Goal: Transaction & Acquisition: Purchase product/service

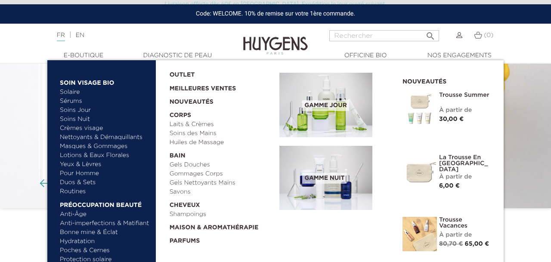
scroll to position [55, 0]
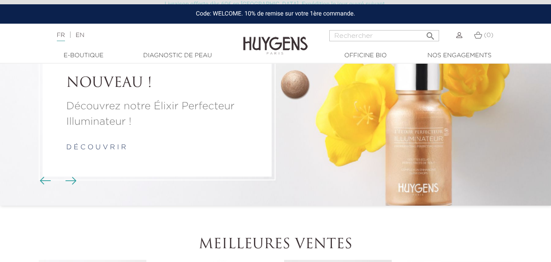
click at [382, 38] on input "Rechercher" at bounding box center [384, 35] width 110 height 11
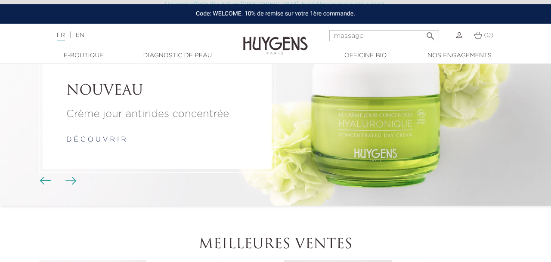
type input "massage"
click at [430, 33] on button " Rechercher" at bounding box center [429, 34] width 15 height 12
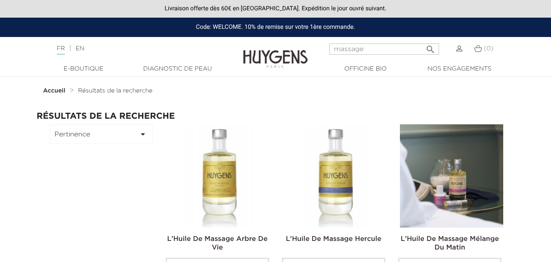
click at [466, 176] on img at bounding box center [451, 175] width 103 height 103
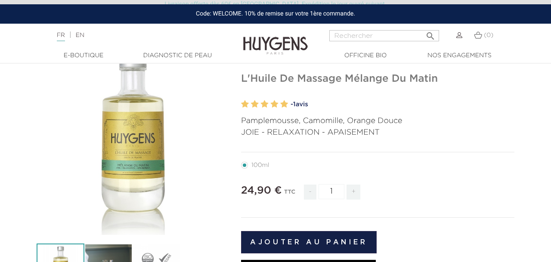
scroll to position [68, 0]
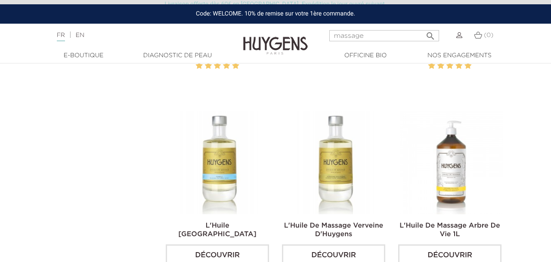
scroll to position [241, 0]
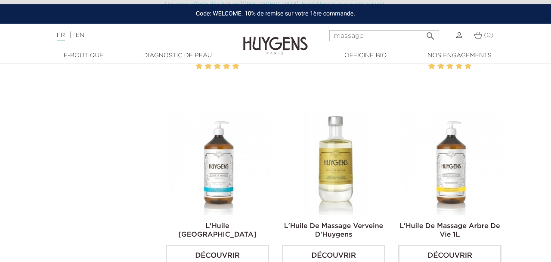
click at [222, 171] on img at bounding box center [218, 162] width 103 height 103
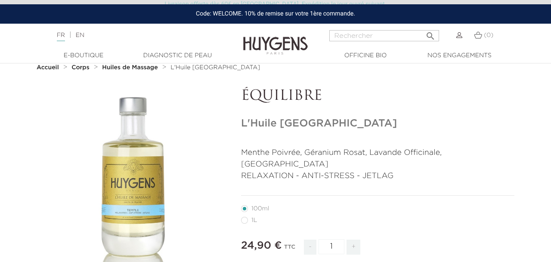
scroll to position [23, 0]
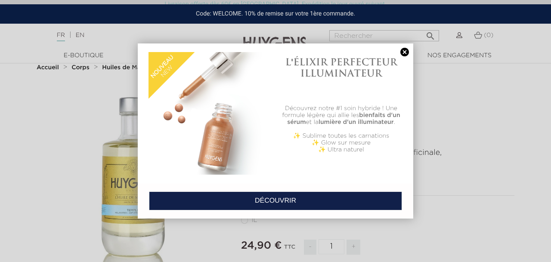
click at [405, 50] on link at bounding box center [404, 52] width 12 height 9
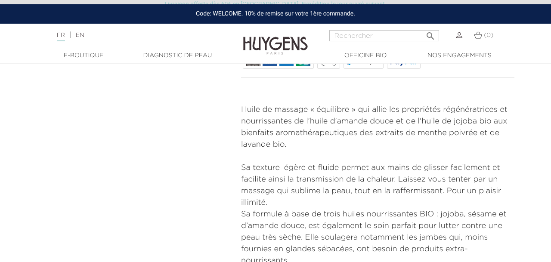
scroll to position [340, 0]
